Goal: Transaction & Acquisition: Subscribe to service/newsletter

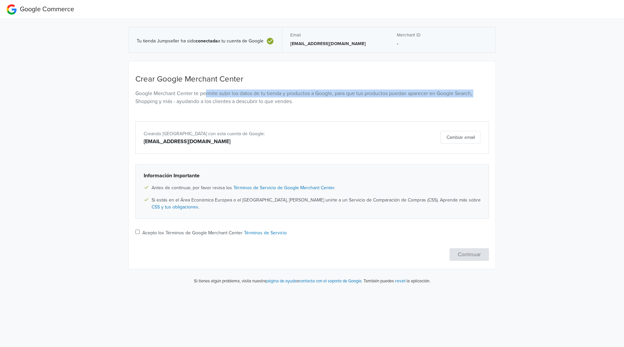
drag, startPoint x: 205, startPoint y: 95, endPoint x: 476, endPoint y: 95, distance: 270.8
click at [476, 95] on p "Google Merchant Center te permite subir los datos de tu tienda y productos a Go…" at bounding box center [312, 97] width 354 height 16
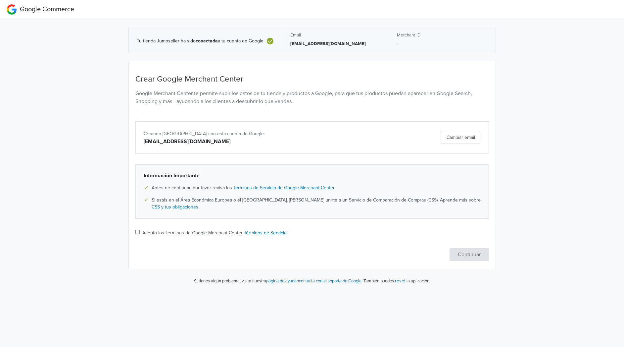
click at [558, 175] on div "Tu tienda Jumpseller ha sido conectada a tu cuenta de Google Email [EMAIL_ADDRE…" at bounding box center [312, 154] width 634 height 271
click at [138, 234] on input "Acepto los Términos de Google Merchant Center Términos de Servicio" at bounding box center [137, 231] width 4 height 4
checkbox input "true"
click at [461, 252] on button "Continuar" at bounding box center [469, 254] width 39 height 13
click at [138, 232] on input "Acepto los Términos de Google Merchant Center Términos de Servicio" at bounding box center [137, 231] width 4 height 4
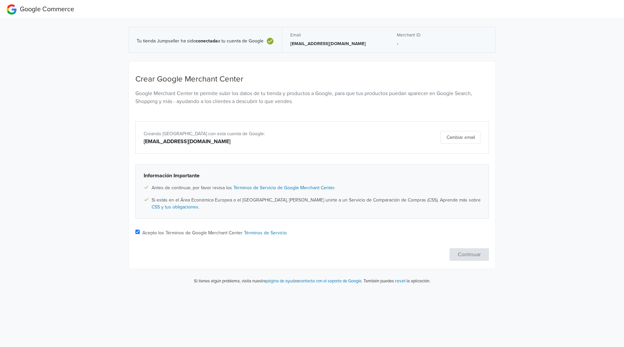
checkbox input "true"
click at [471, 251] on button "Continuar" at bounding box center [469, 254] width 39 height 13
click at [274, 187] on link "Términos de Servicio de Google Merchant Center" at bounding box center [283, 188] width 101 height 6
click at [135, 234] on input "Acepto los Términos de Google Merchant Center Términos de Servicio" at bounding box center [137, 231] width 4 height 4
checkbox input "true"
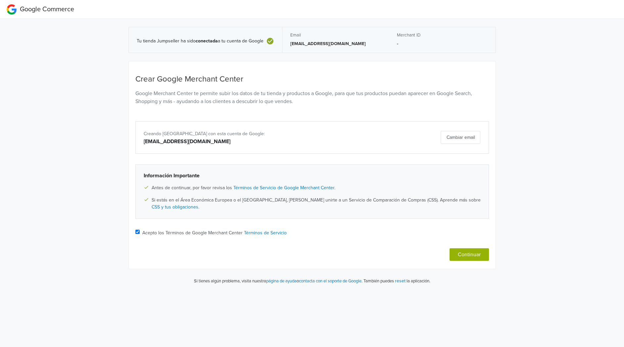
click at [475, 256] on button "Continuar" at bounding box center [469, 254] width 39 height 13
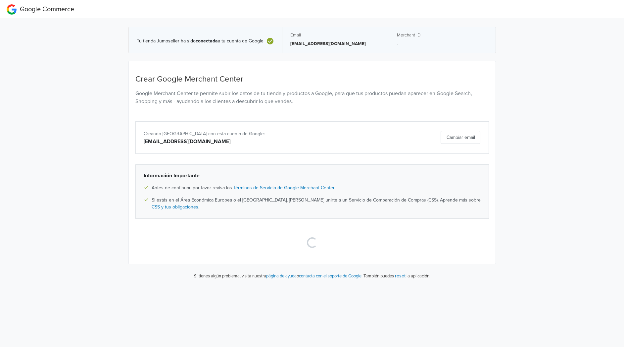
select select "cl"
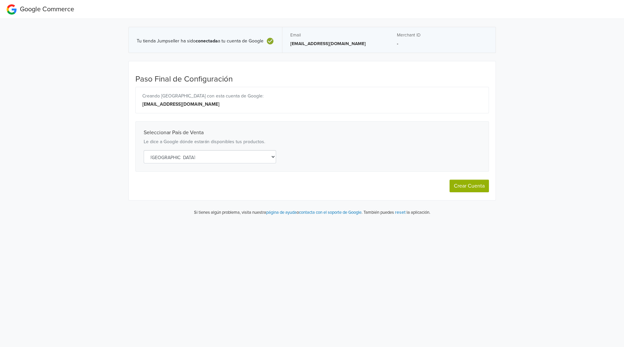
click at [462, 186] on button "Crear Cuenta" at bounding box center [469, 185] width 39 height 13
select select "cl"
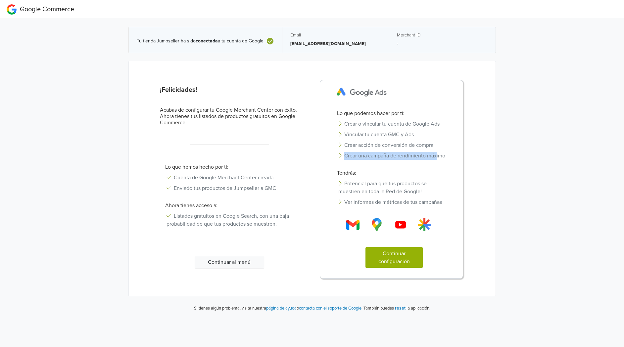
drag, startPoint x: 345, startPoint y: 125, endPoint x: 437, endPoint y: 152, distance: 95.9
click at [437, 152] on ul "Crear o vincular tu cuenta de Google Ads Vincular tu cuenta GMC y Ads Crear acc…" at bounding box center [394, 140] width 124 height 42
click at [436, 168] on div "Lo que podemos hacer por ti: Crear o vincular tu cuenta de Google Ads Vincular …" at bounding box center [394, 192] width 134 height 166
click at [400, 259] on button "Continuar configuración" at bounding box center [394, 257] width 57 height 21
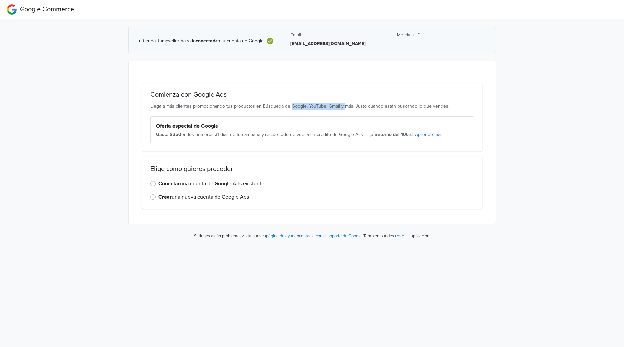
drag, startPoint x: 289, startPoint y: 105, endPoint x: 342, endPoint y: 103, distance: 53.3
click at [342, 103] on p "Llega a más clientes promocionando tus productos en Búsqueda de Google, YouTube…" at bounding box center [312, 106] width 324 height 7
click at [365, 112] on div "Comienza con Google Ads Llega a más clientes promocionando tus productos en Bús…" at bounding box center [312, 116] width 340 height 69
click at [158, 197] on label "Crear una nueva cuenta de Google Ads" at bounding box center [203, 197] width 91 height 8
click at [0, 0] on input "Crear una nueva cuenta de Google Ads" at bounding box center [0, 0] width 0 height 0
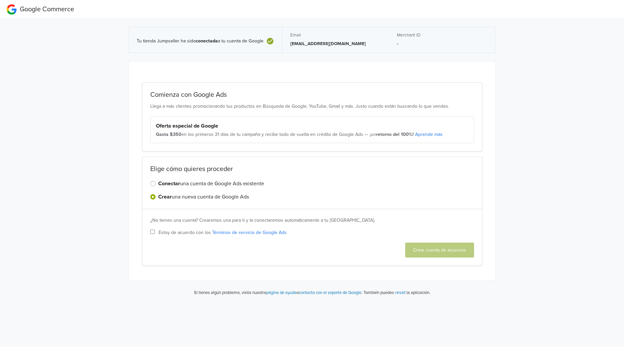
click at [152, 232] on input "Estoy de acuerdo con los Términos de servicio de Google Ads" at bounding box center [152, 231] width 4 height 4
checkbox input "true"
click at [446, 250] on button "Crear cuenta de anuncios" at bounding box center [439, 249] width 69 height 15
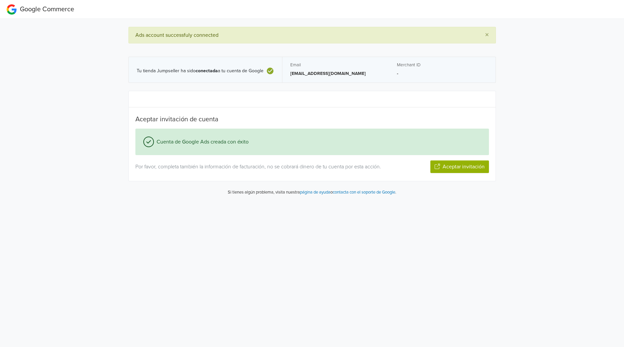
click at [458, 169] on button "Aceptar invitación" at bounding box center [459, 166] width 59 height 13
click at [465, 167] on button "Siguiente paso" at bounding box center [467, 166] width 43 height 13
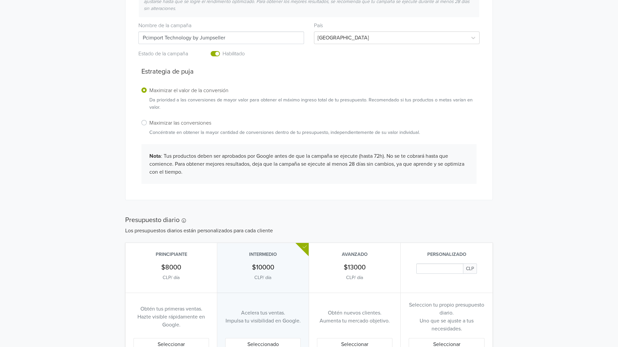
scroll to position [175, 0]
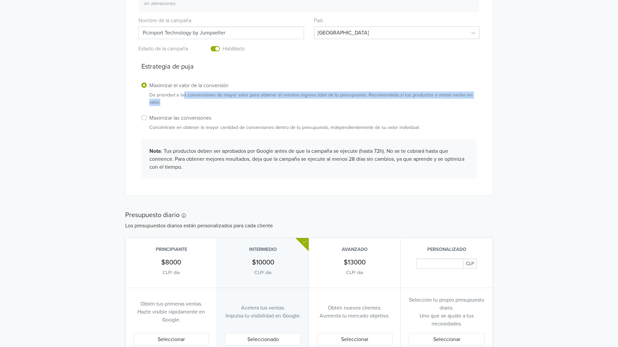
drag, startPoint x: 183, startPoint y: 95, endPoint x: 474, endPoint y: 101, distance: 291.1
click at [474, 101] on p "Da prioridad a las conversiones de mayor valor para obtener el máximo ingreso t…" at bounding box center [312, 98] width 327 height 14
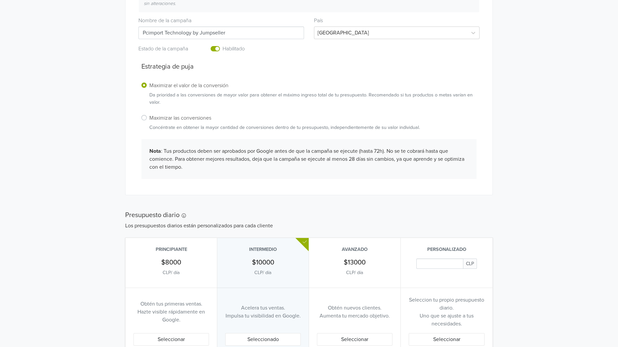
click at [260, 112] on div "Maximizar el valor de la conversión Da prioridad a las conversiones de mayor va…" at bounding box center [308, 106] width 335 height 50
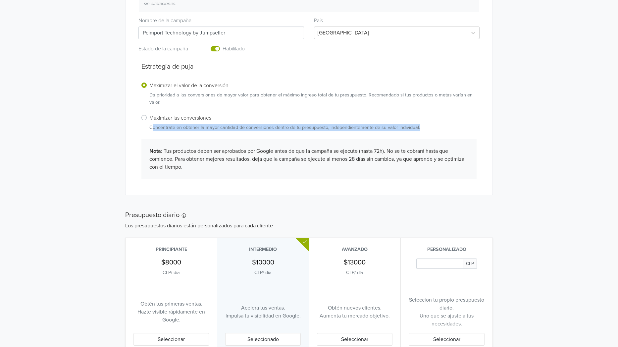
drag, startPoint x: 152, startPoint y: 128, endPoint x: 422, endPoint y: 126, distance: 270.2
click at [422, 126] on div "Maximizar las conversiones Concéntrate en obtener la mayor cantidad de conversi…" at bounding box center [308, 123] width 335 height 18
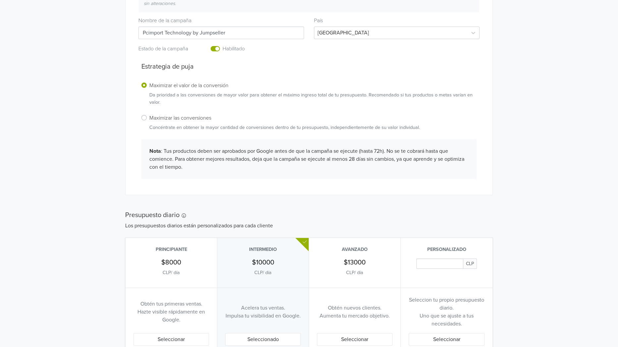
click at [424, 126] on div "Maximizar las conversiones Concéntrate en obtener la mayor cantidad de conversi…" at bounding box center [308, 123] width 335 height 18
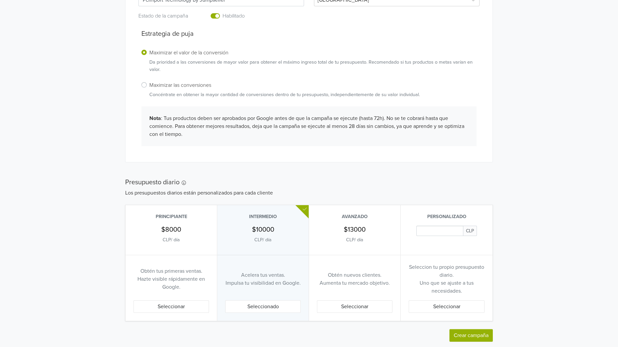
scroll to position [224, 0]
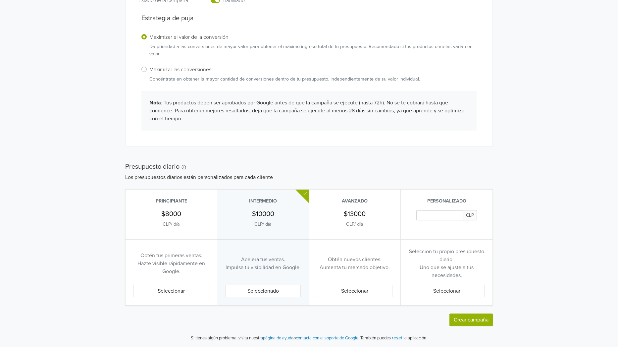
click at [181, 288] on button "Seleccionar" at bounding box center [170, 290] width 75 height 13
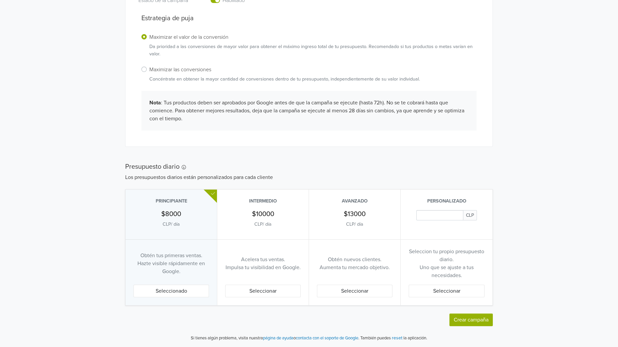
click at [474, 322] on button "Crear campaña" at bounding box center [470, 319] width 43 height 13
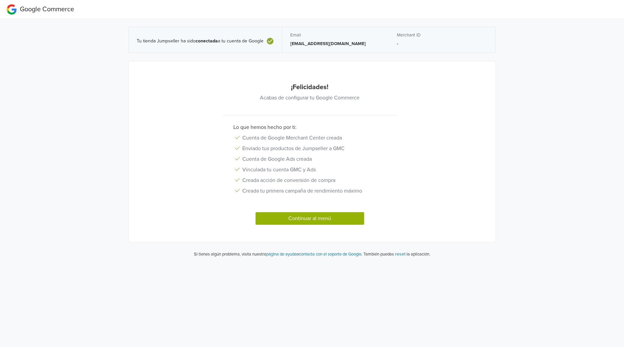
click at [319, 216] on button "Continuar al menú" at bounding box center [310, 218] width 109 height 13
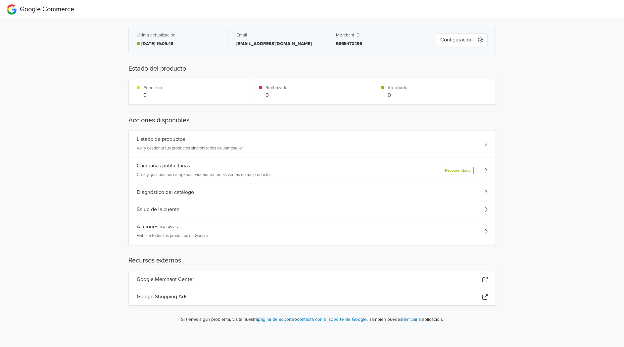
click at [474, 141] on div "Listado de productos Ver y gestionar tus productos sincronizados de Jumpseller" at bounding box center [312, 144] width 367 height 26
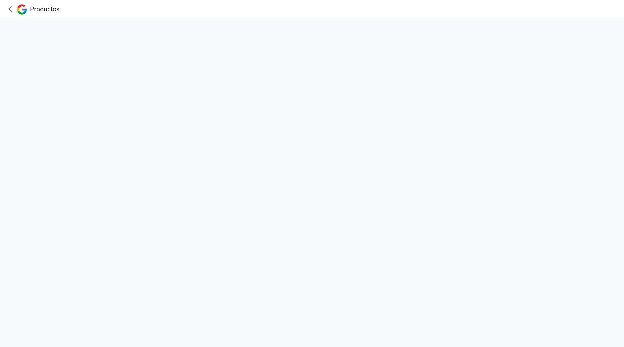
click at [11, 12] on icon at bounding box center [10, 9] width 3 height 6
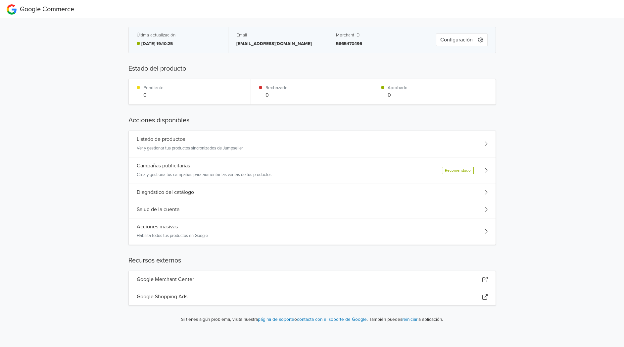
click at [481, 40] on icon "button" at bounding box center [480, 39] width 5 height 5
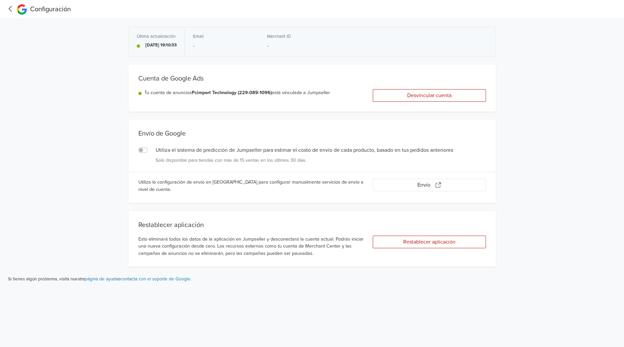
click at [150, 146] on label "Utiliza el sistema de predicción de Jumpseller para estimar el costo de envío d…" at bounding box center [150, 146] width 0 height 0
click at [0, 0] on input "Utiliza el sistema de predicción de Jumpseller para estimar el costo de envío d…" at bounding box center [0, 0] width 0 height 0
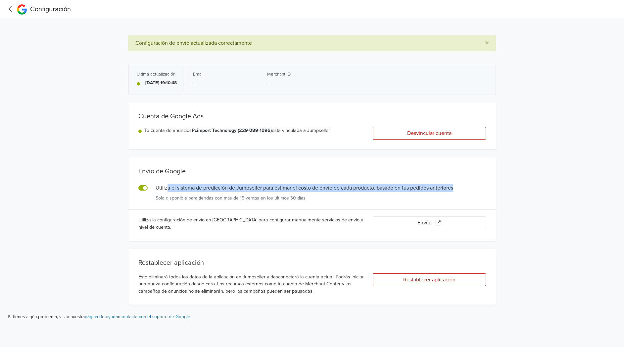
drag, startPoint x: 166, startPoint y: 186, endPoint x: 464, endPoint y: 182, distance: 298.0
click at [464, 182] on div "Utiliza el sistema de predicción de Jumpseller para estimar el costo de envío d…" at bounding box center [312, 195] width 348 height 28
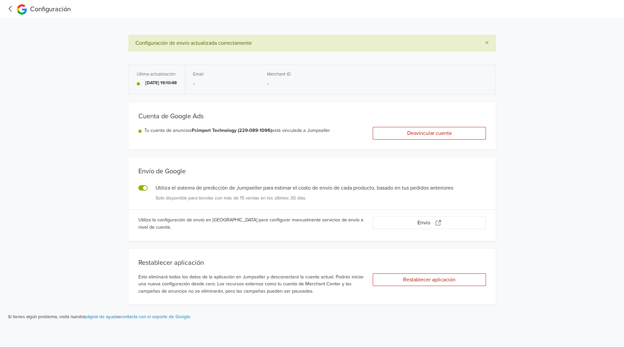
click at [319, 202] on div "Utiliza el sistema de predicción de Jumpseller para estimar el costo de envío d…" at bounding box center [312, 195] width 348 height 28
click at [10, 10] on icon at bounding box center [10, 9] width 10 height 8
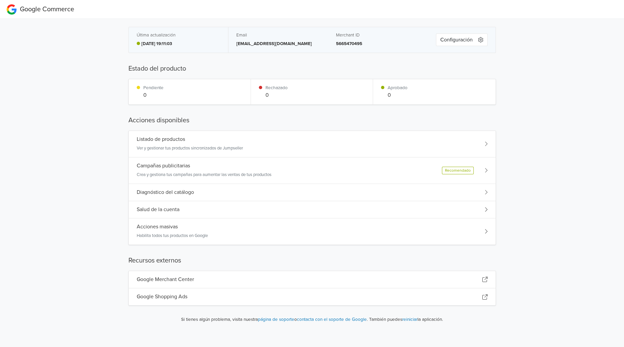
click at [482, 171] on div "Recomendado" at bounding box center [465, 171] width 46 height 8
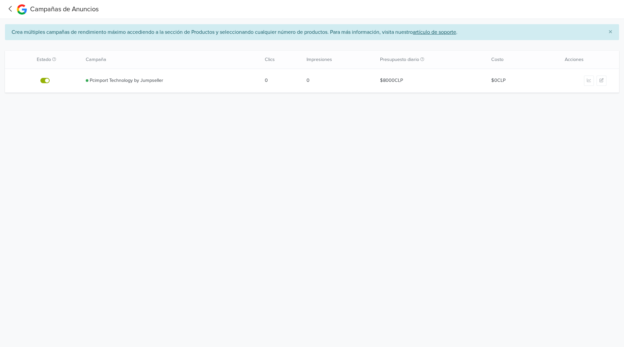
click at [599, 79] on button "button" at bounding box center [602, 80] width 10 height 10
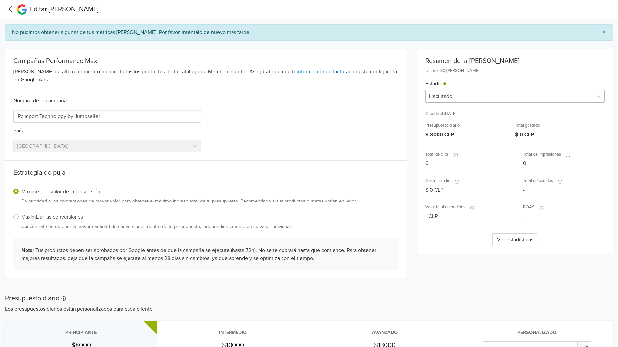
click at [449, 94] on div at bounding box center [509, 96] width 160 height 9
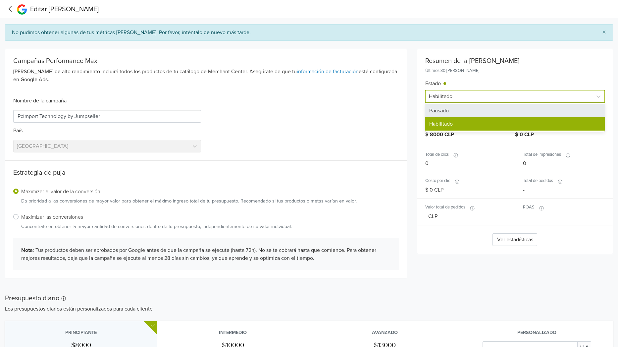
click at [370, 109] on div "Nombre de la [PERSON_NAME] Pcimport Technology by Jumpseller [GEOGRAPHIC_DATA]" at bounding box center [205, 125] width 395 height 56
